Goal: Task Accomplishment & Management: Manage account settings

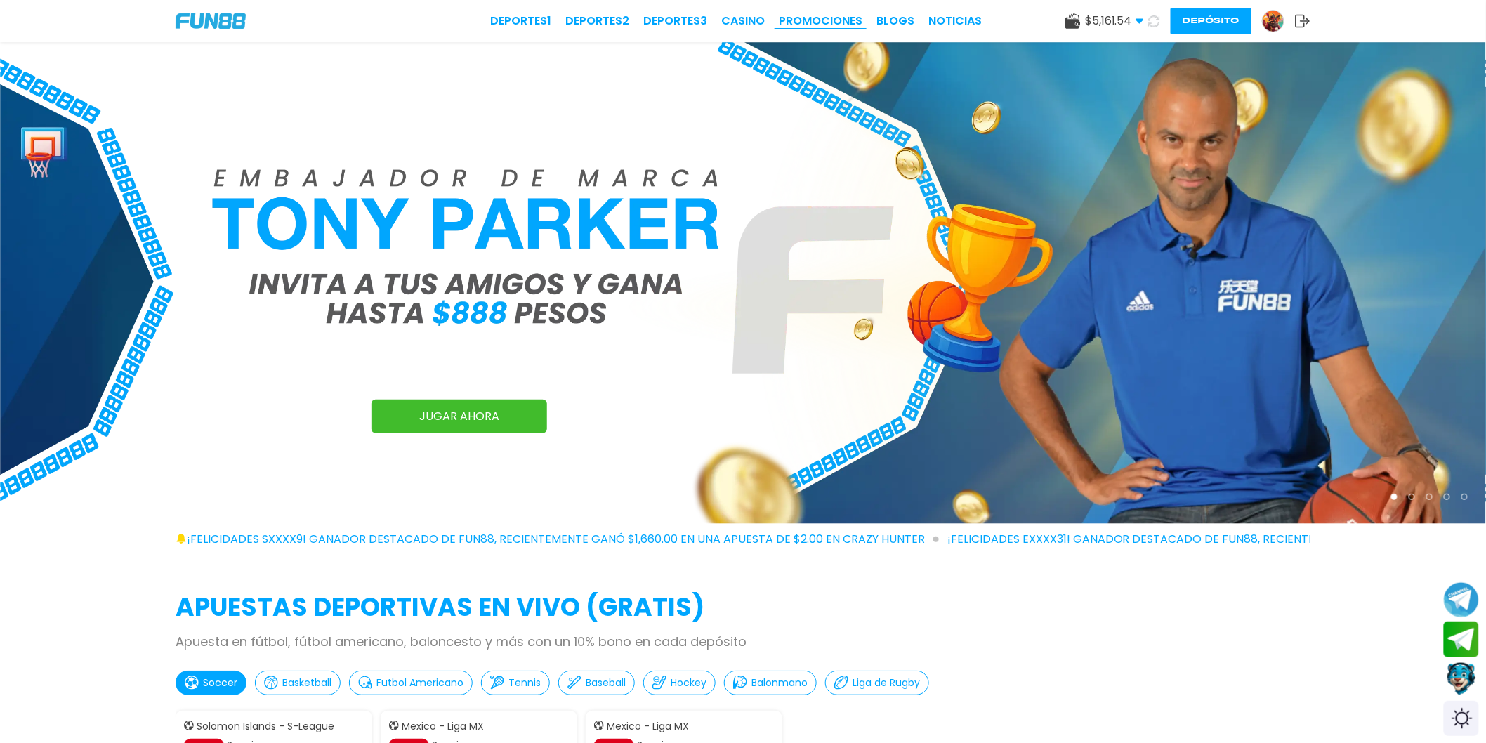
click at [808, 15] on link "Promociones" at bounding box center [821, 21] width 84 height 17
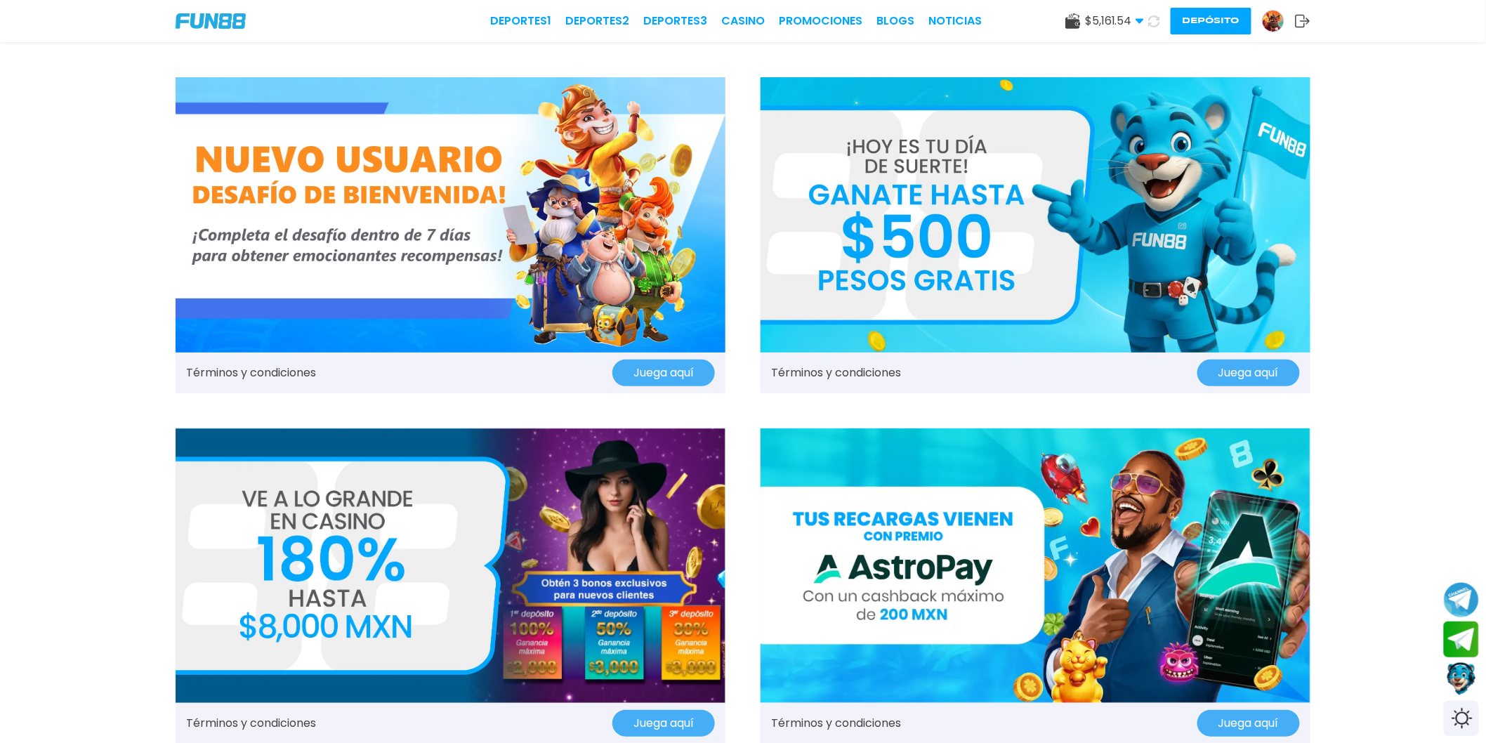
click at [1185, 9] on button "Depósito" at bounding box center [1211, 21] width 81 height 27
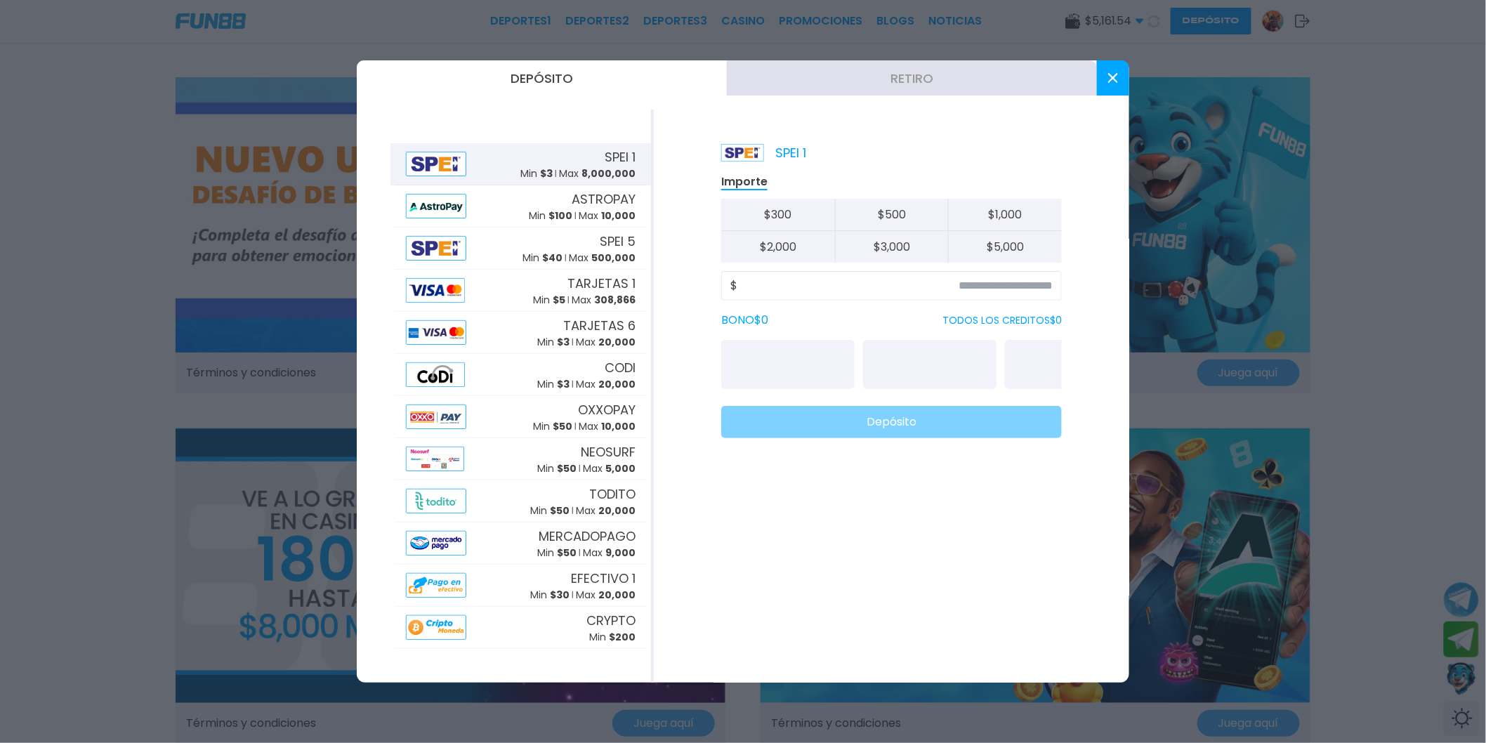
click at [841, 82] on button "Retiro" at bounding box center [912, 77] width 370 height 35
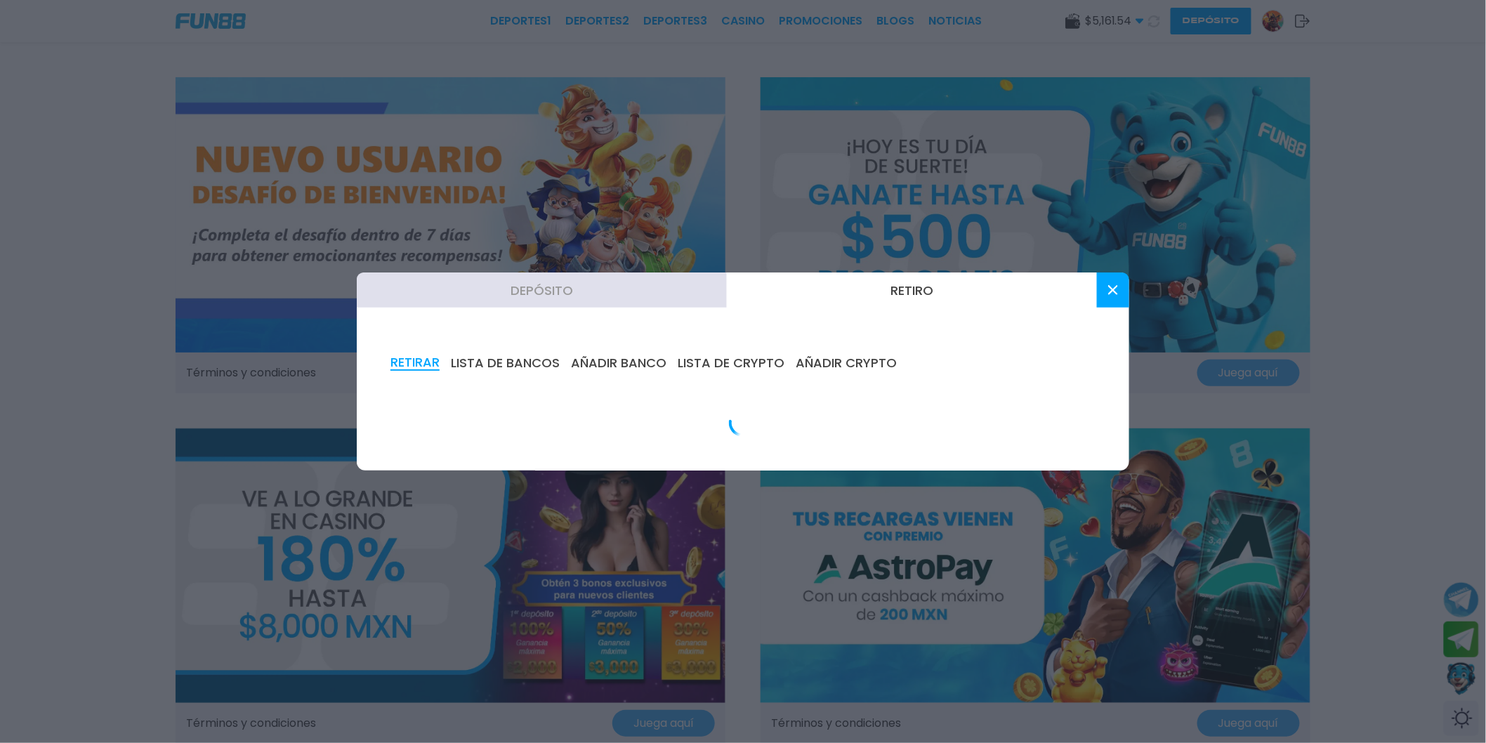
click at [600, 367] on button "AÑADIR BANCO" at bounding box center [619, 362] width 96 height 15
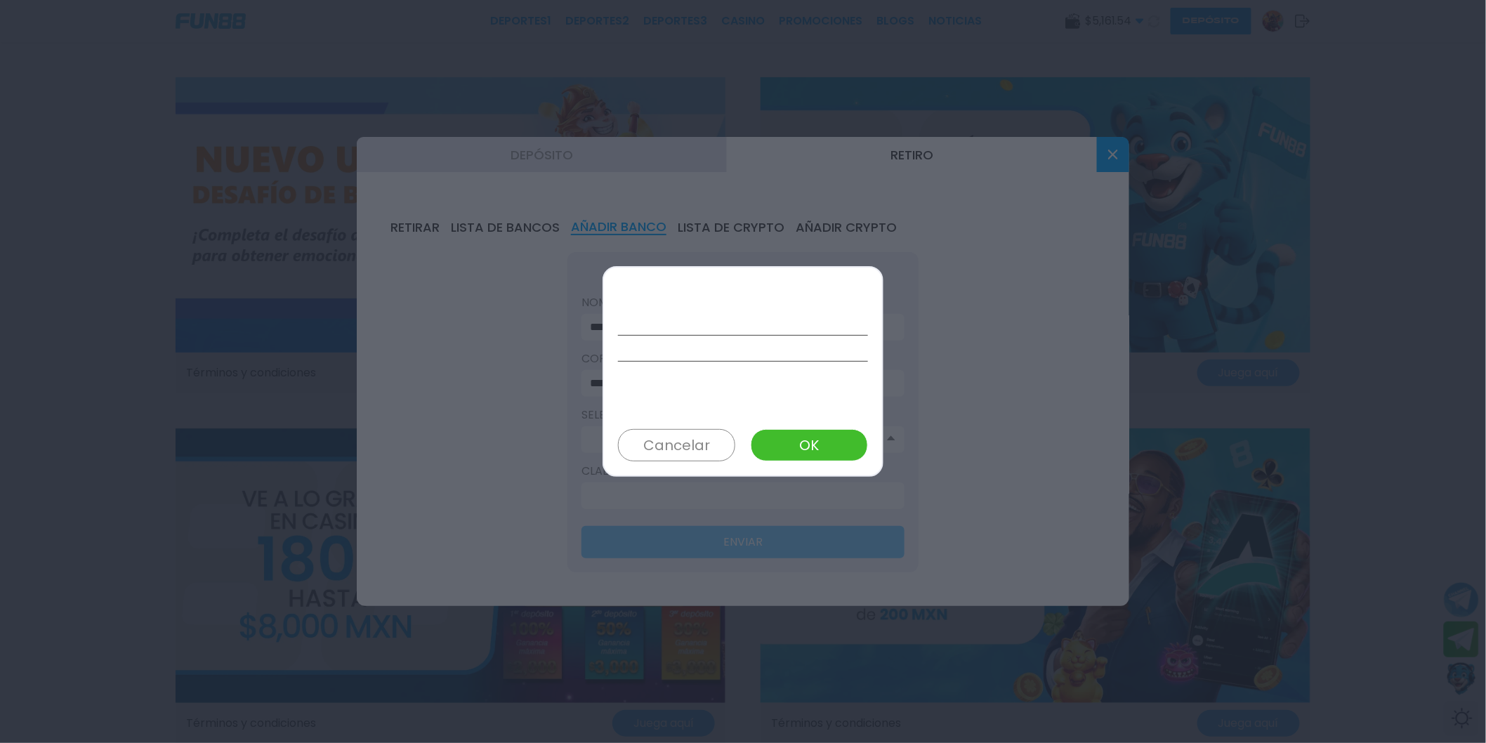
click at [685, 452] on button "Cancelar" at bounding box center [676, 445] width 117 height 32
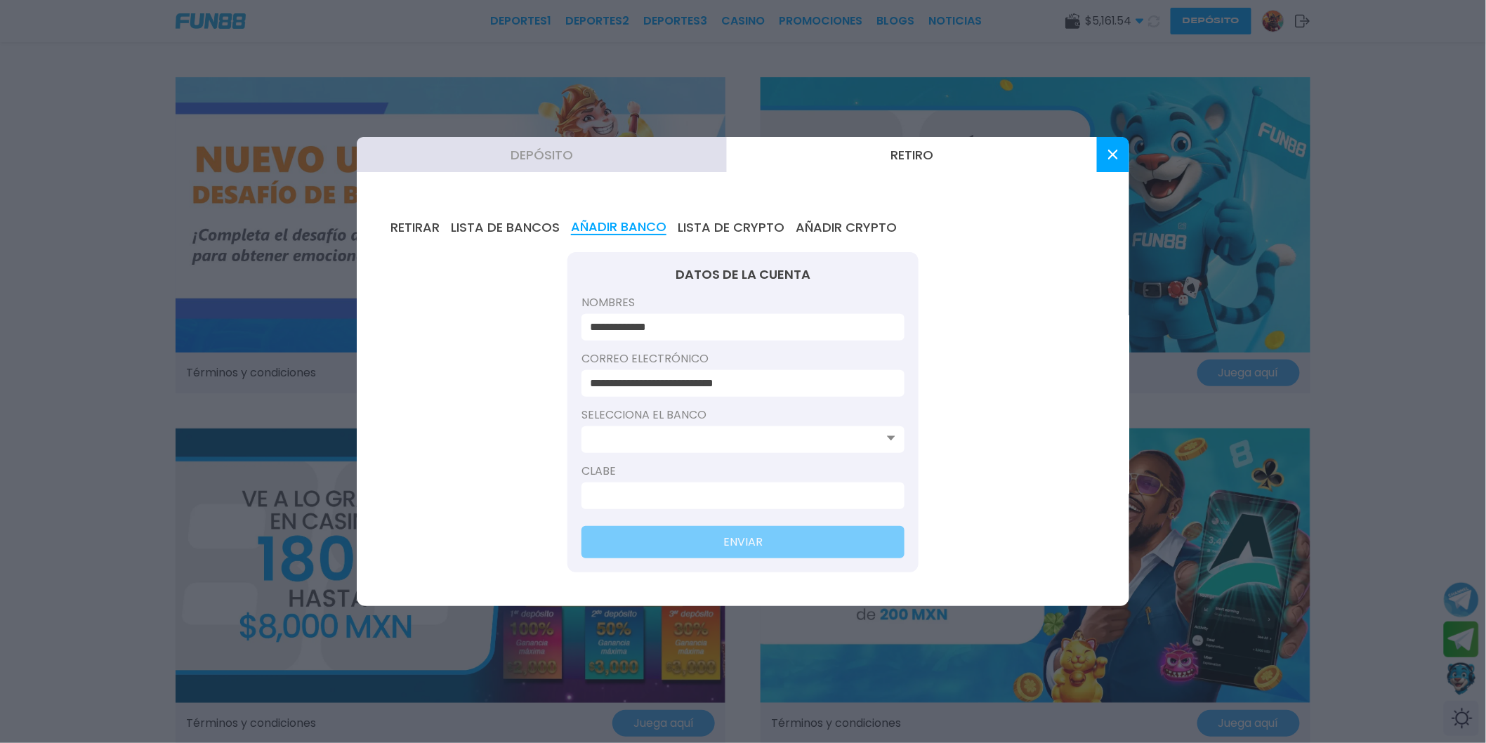
click at [702, 433] on input at bounding box center [739, 439] width 298 height 17
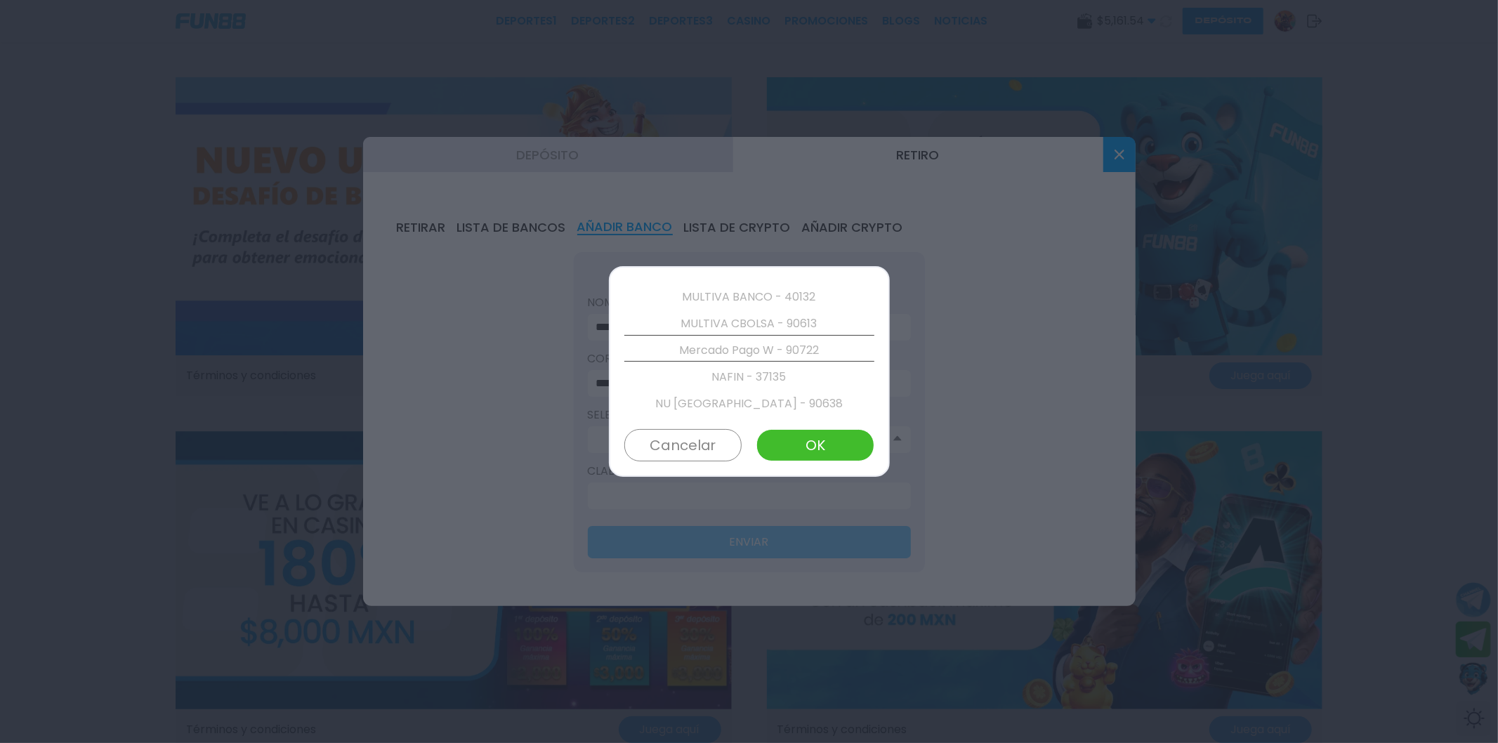
scroll to position [2402, 0]
